Goal: Information Seeking & Learning: Learn about a topic

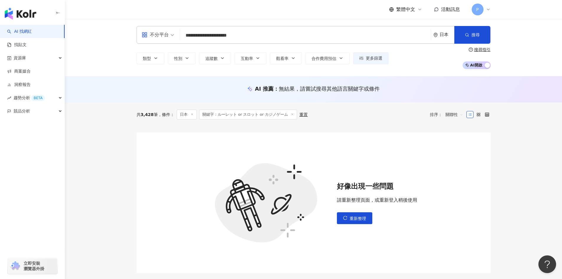
click at [23, 29] on link "AI 找網紅" at bounding box center [19, 32] width 25 height 6
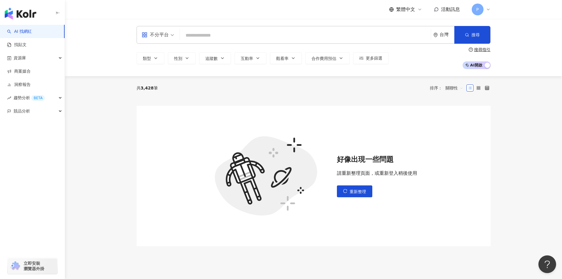
click at [23, 29] on link "AI 找網紅" at bounding box center [19, 32] width 25 height 6
click at [25, 12] on img "button" at bounding box center [21, 14] width 32 height 12
click at [21, 32] on link "AI 找網紅" at bounding box center [19, 32] width 25 height 6
click at [443, 30] on div "台灣" at bounding box center [444, 34] width 21 height 17
click at [404, 88] on div "日本" at bounding box center [401, 88] width 8 height 11
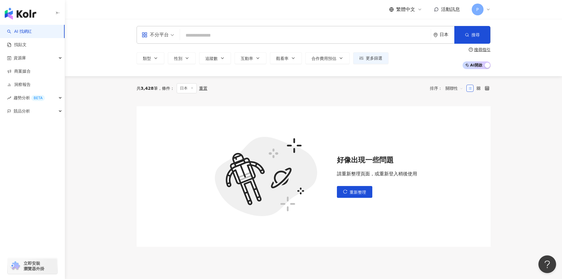
click at [247, 39] on input "search" at bounding box center [305, 35] width 246 height 11
click at [202, 36] on input "search" at bounding box center [305, 35] width 246 height 11
paste input "**********"
click at [172, 35] on span "不分平台" at bounding box center [158, 34] width 32 height 9
type input "**********"
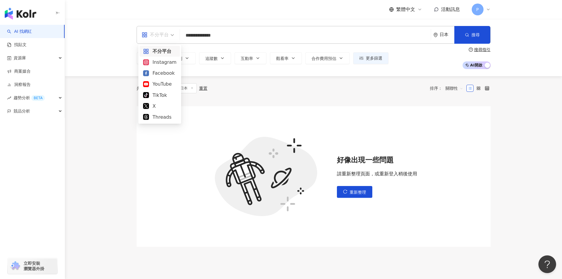
click at [172, 35] on span "不分平台" at bounding box center [158, 34] width 32 height 9
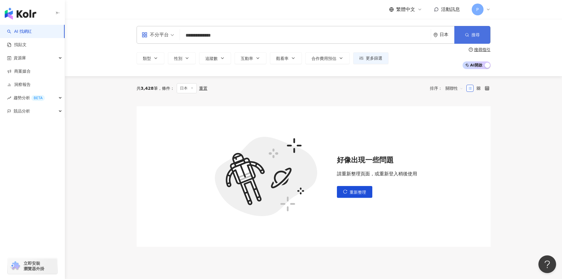
click at [475, 35] on span "搜尋" at bounding box center [476, 34] width 8 height 5
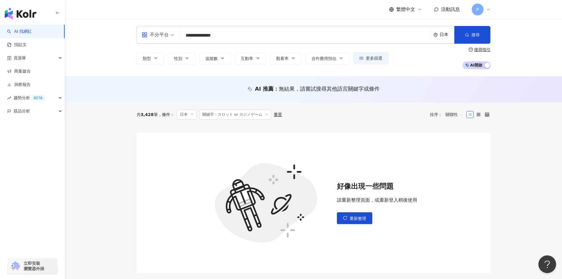
click at [105, 60] on div "**********" at bounding box center [314, 47] width 498 height 57
click at [485, 8] on div "P" at bounding box center [481, 10] width 19 height 12
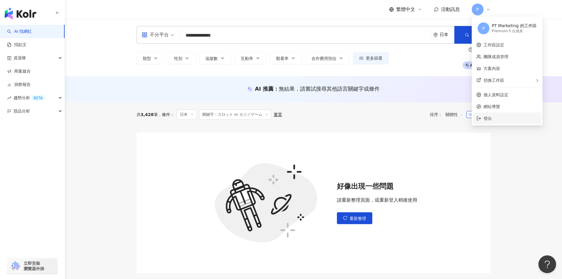
click at [488, 120] on span "登出" at bounding box center [488, 118] width 8 height 5
